Goal: Check status: Check status

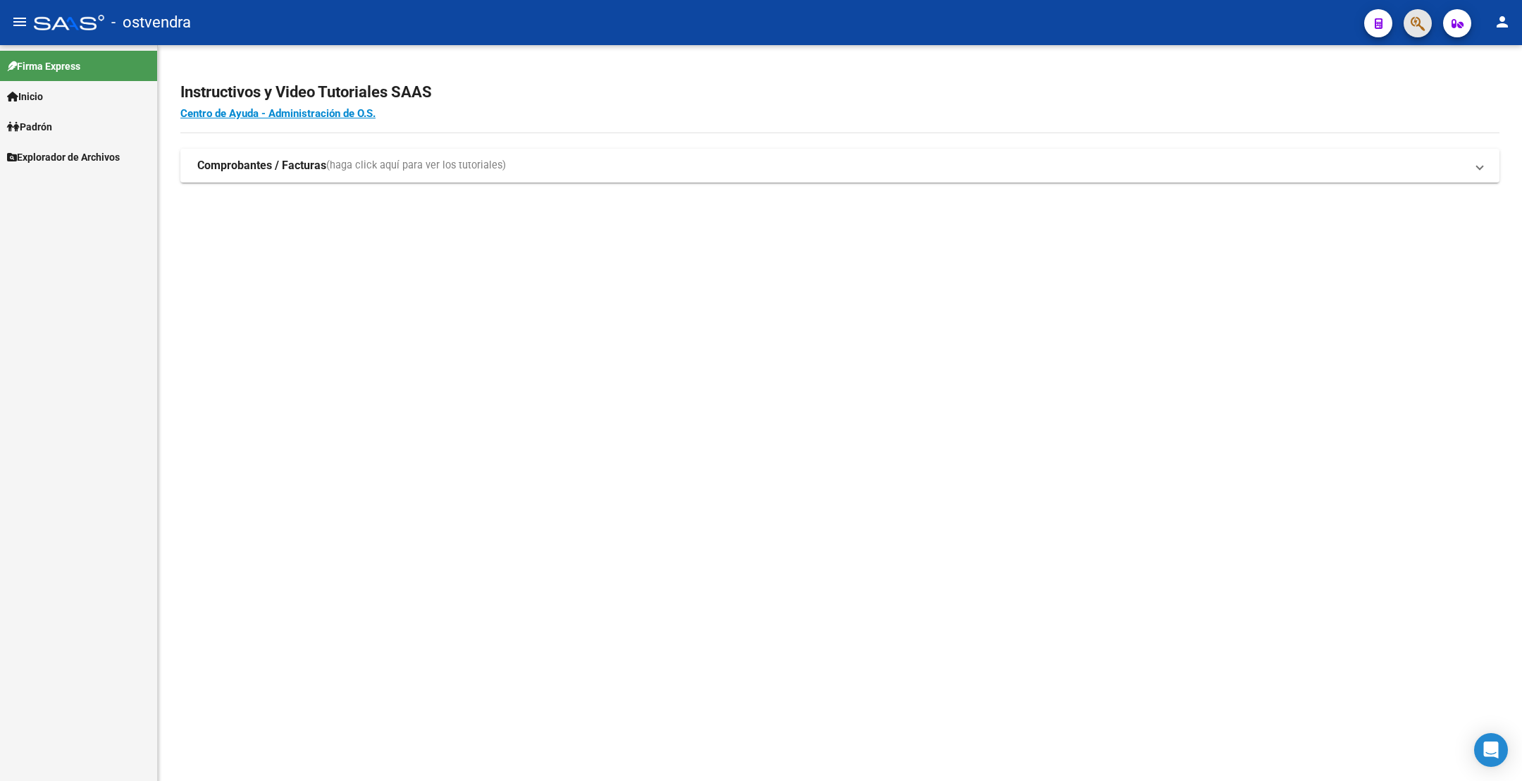
click at [1406, 18] on button "button" at bounding box center [1418, 23] width 28 height 28
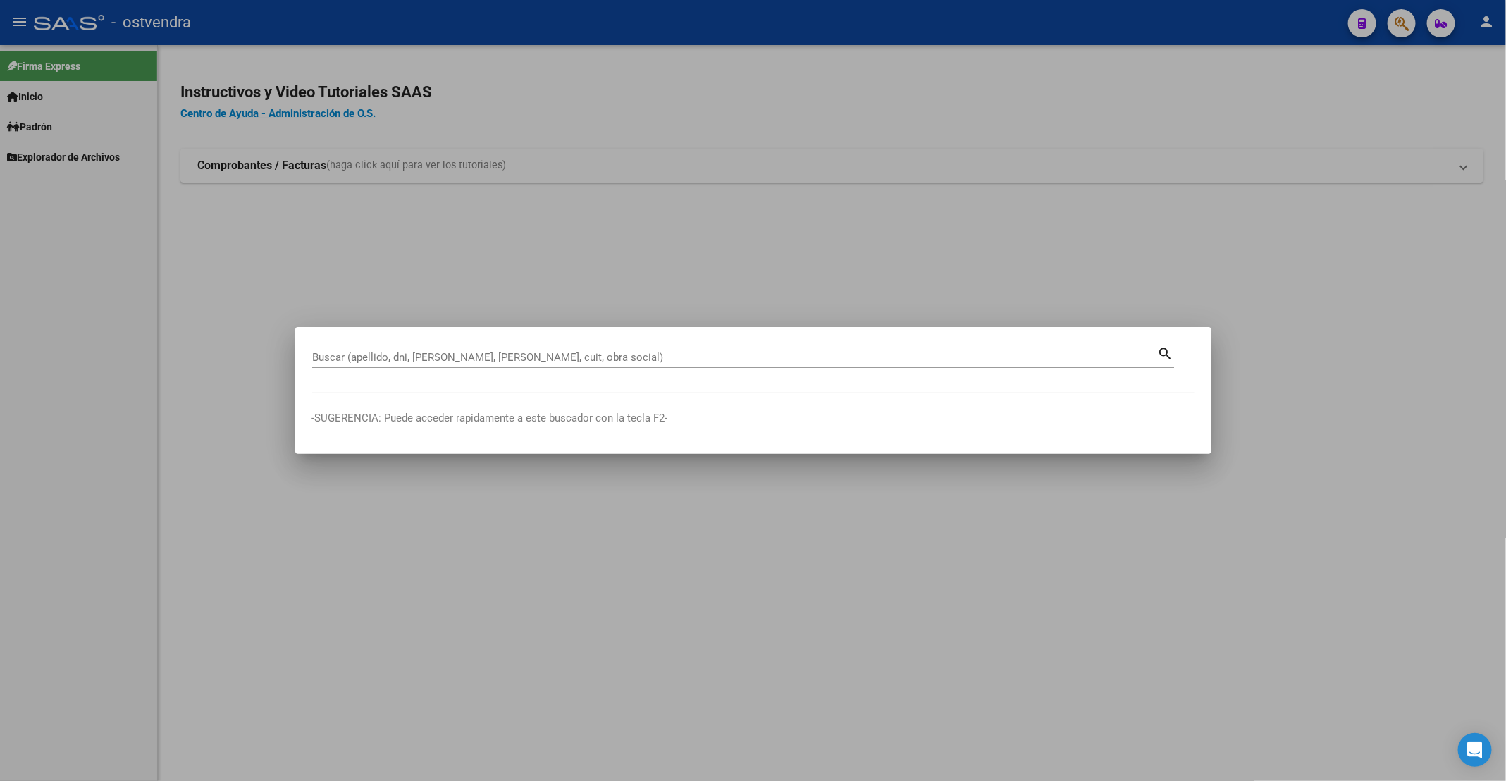
drag, startPoint x: 552, startPoint y: 292, endPoint x: 1372, endPoint y: 402, distance: 826.8
click at [613, 292] on div at bounding box center [753, 390] width 1506 height 781
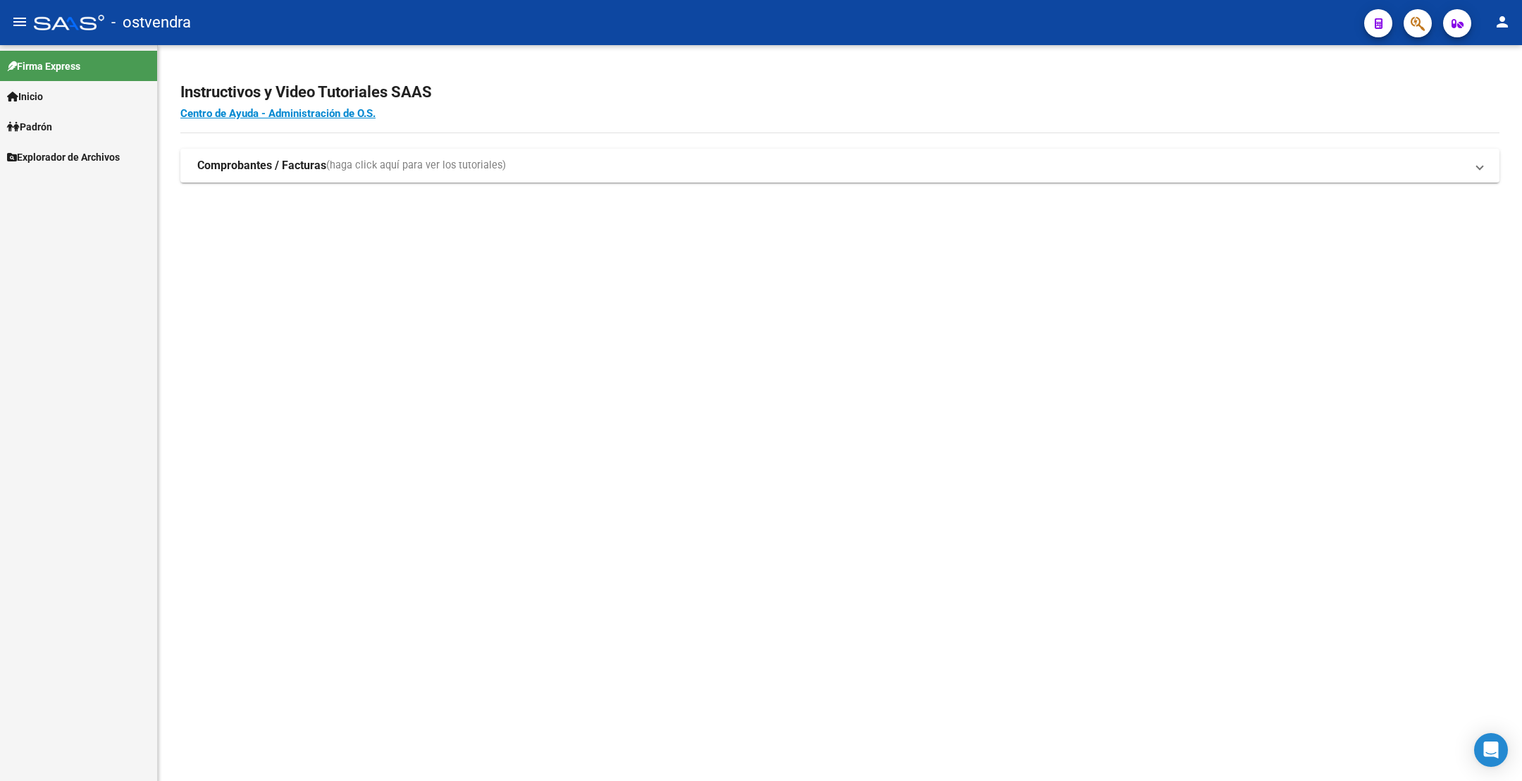
click at [62, 96] on link "Inicio" at bounding box center [78, 96] width 157 height 30
click at [79, 216] on span "Explorador de Archivos" at bounding box center [63, 218] width 113 height 16
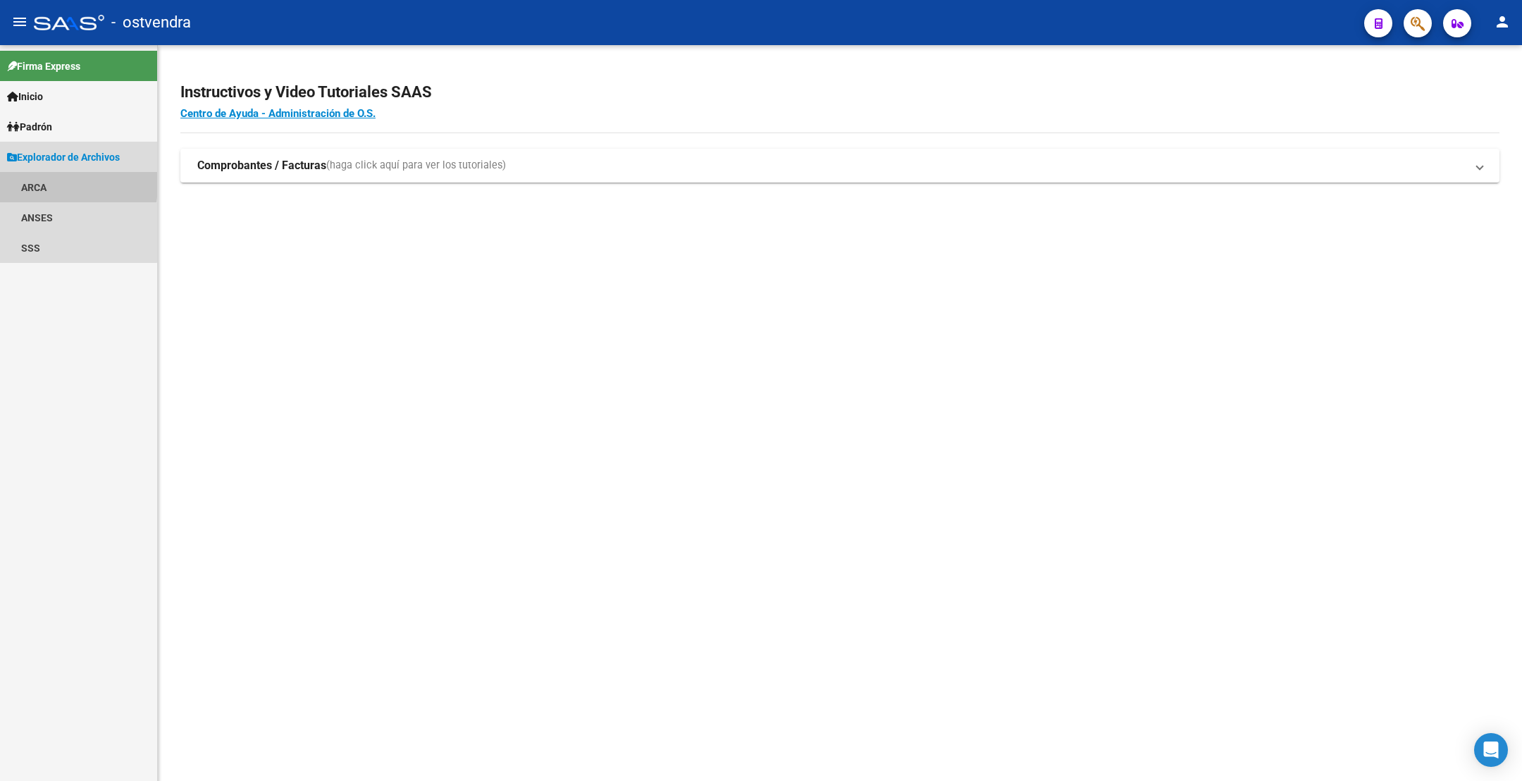
click at [47, 184] on link "ARCA" at bounding box center [78, 187] width 157 height 30
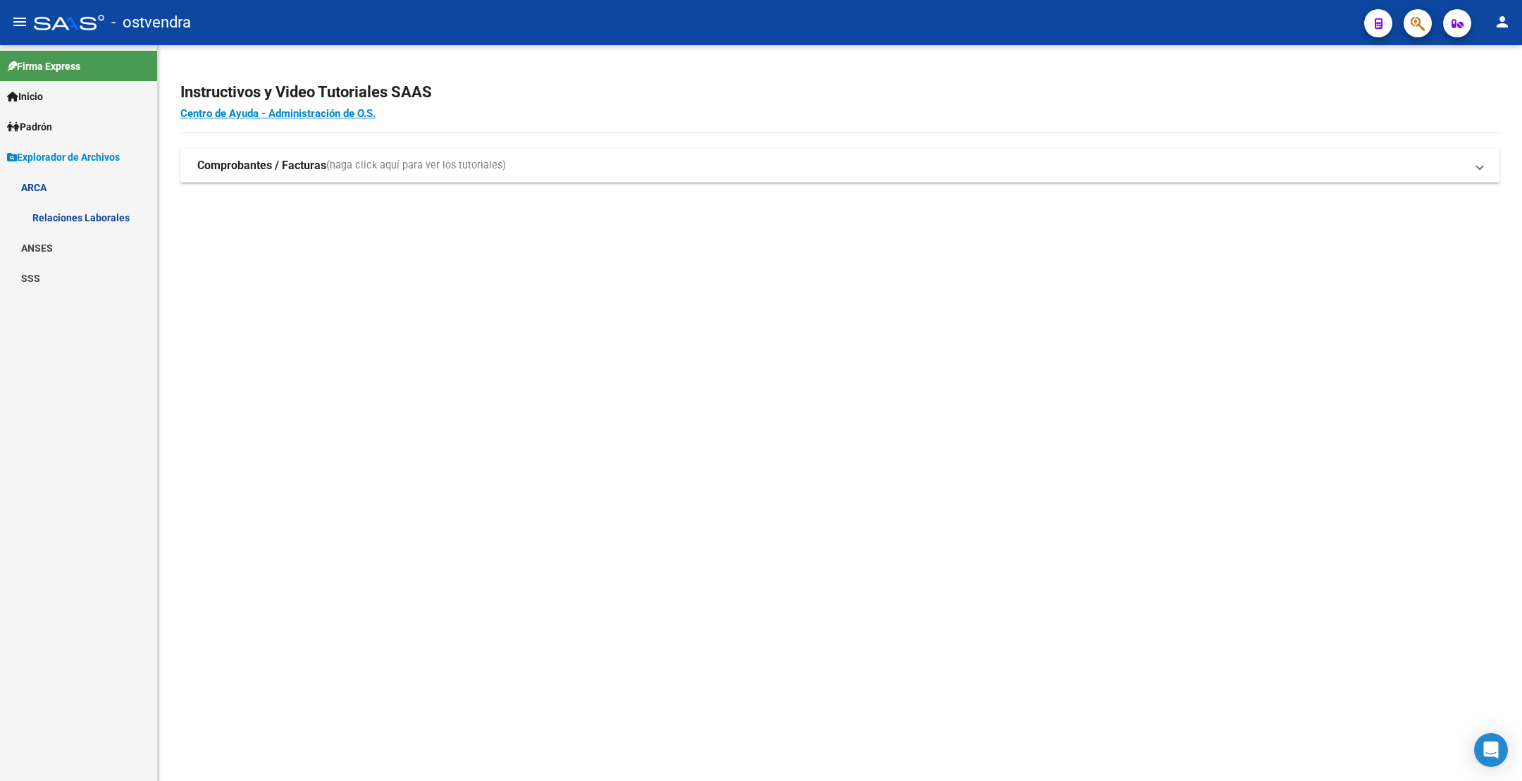
click at [59, 273] on link "SSS" at bounding box center [78, 278] width 157 height 30
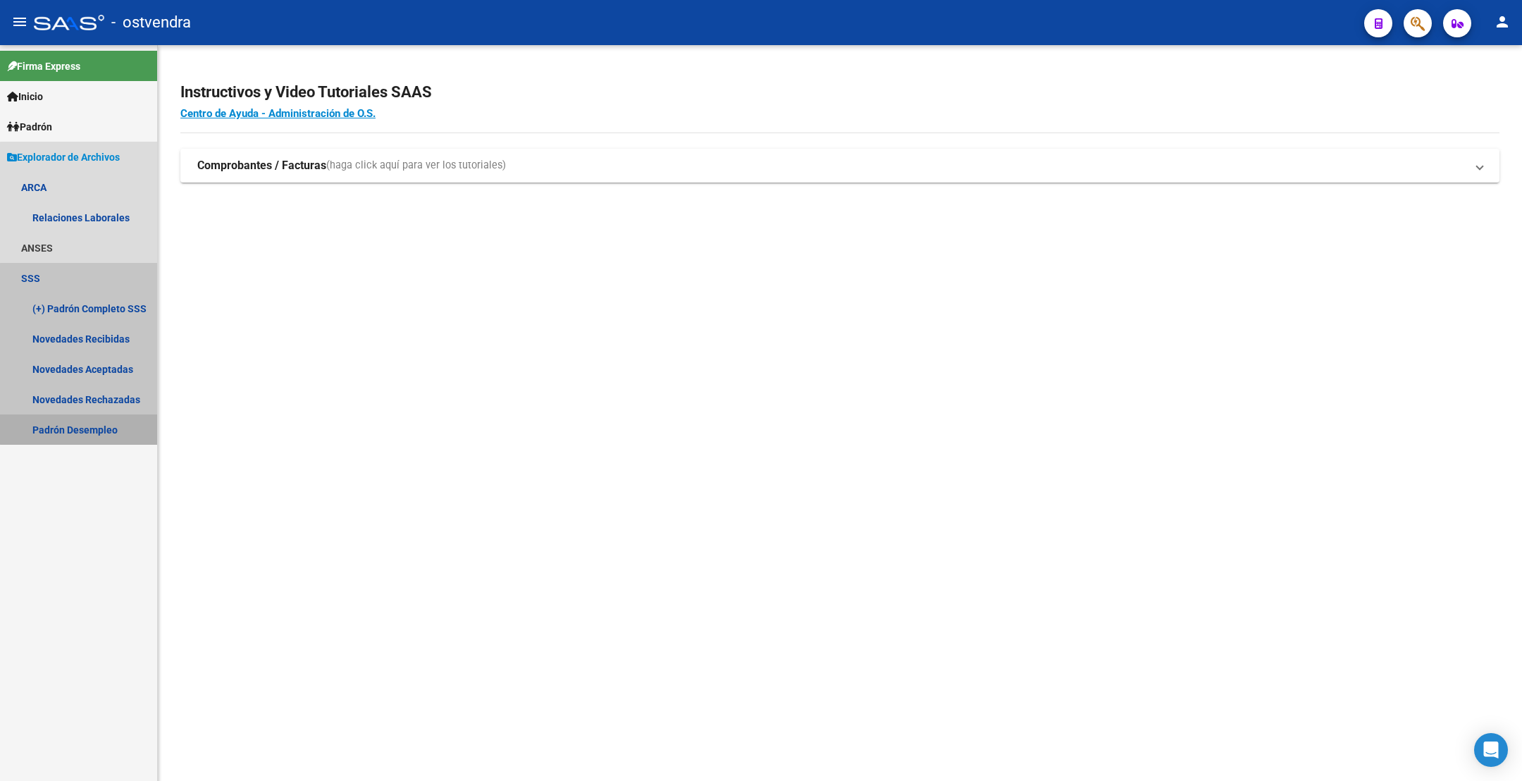
click at [99, 423] on link "Padrón Desempleo" at bounding box center [78, 429] width 157 height 30
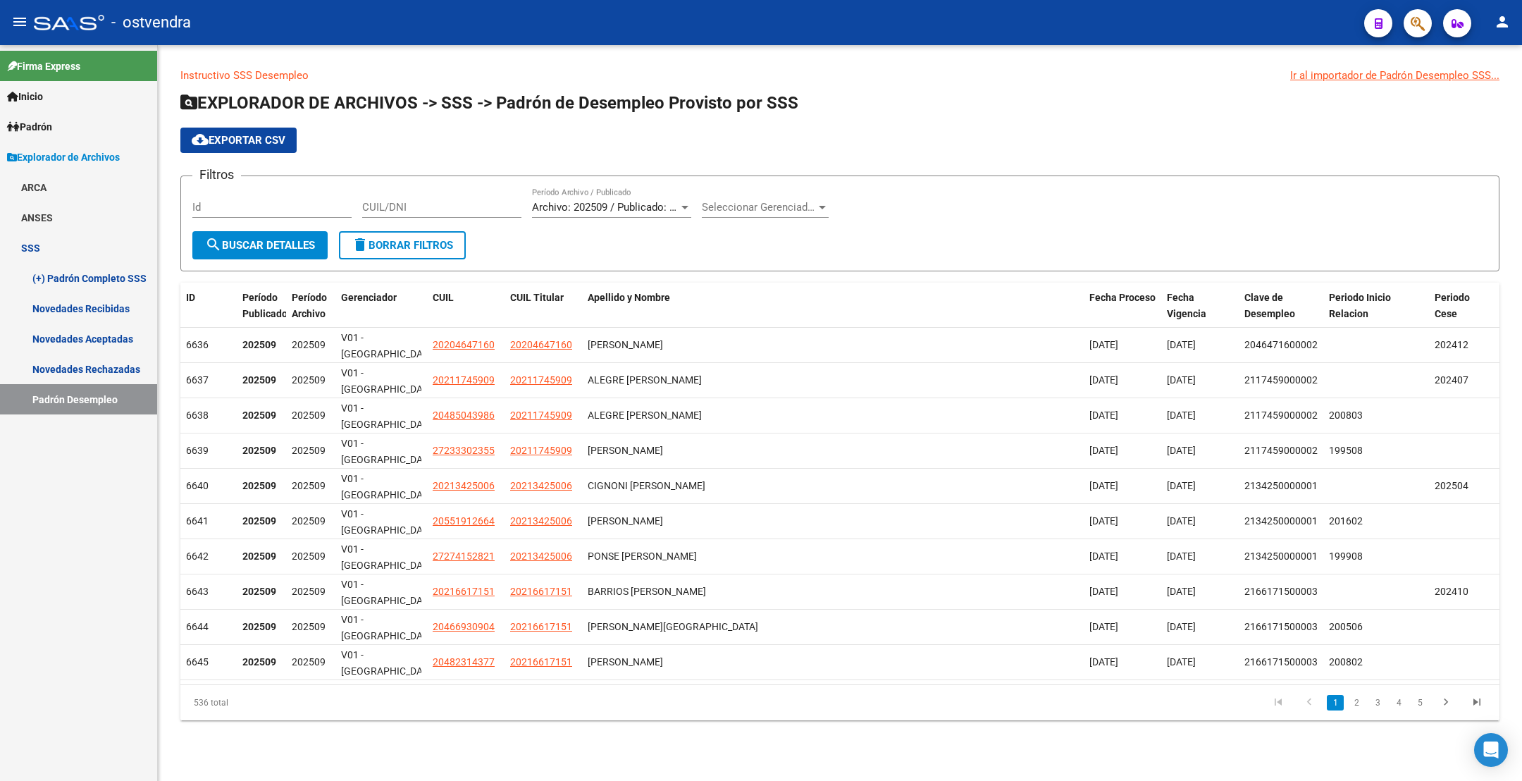
click at [444, 207] on input "CUIL/DNI" at bounding box center [441, 207] width 159 height 13
paste input "45325463"
type input "20453254632"
click at [245, 249] on span "search Buscar Detalles" at bounding box center [260, 245] width 110 height 13
